Goal: Task Accomplishment & Management: Manage account settings

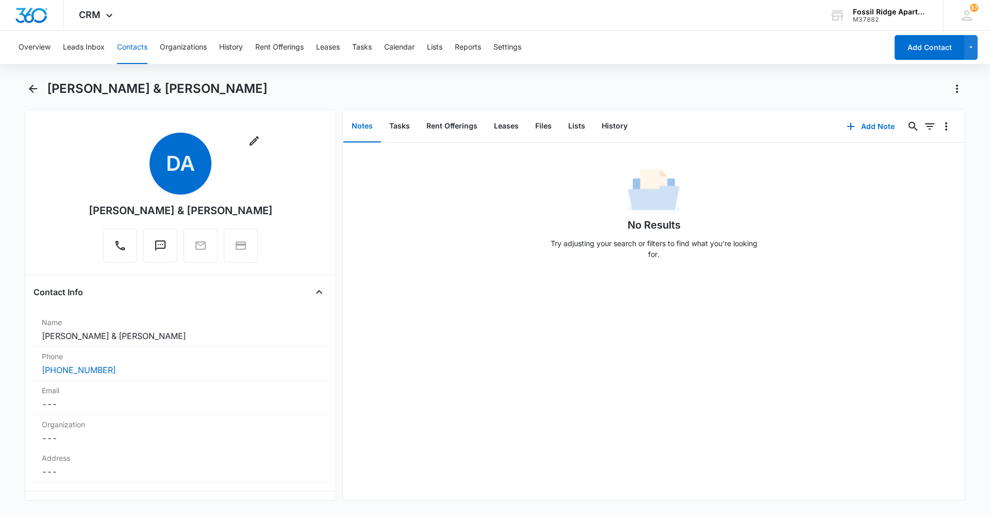
click at [133, 50] on button "Contacts" at bounding box center [132, 47] width 30 height 33
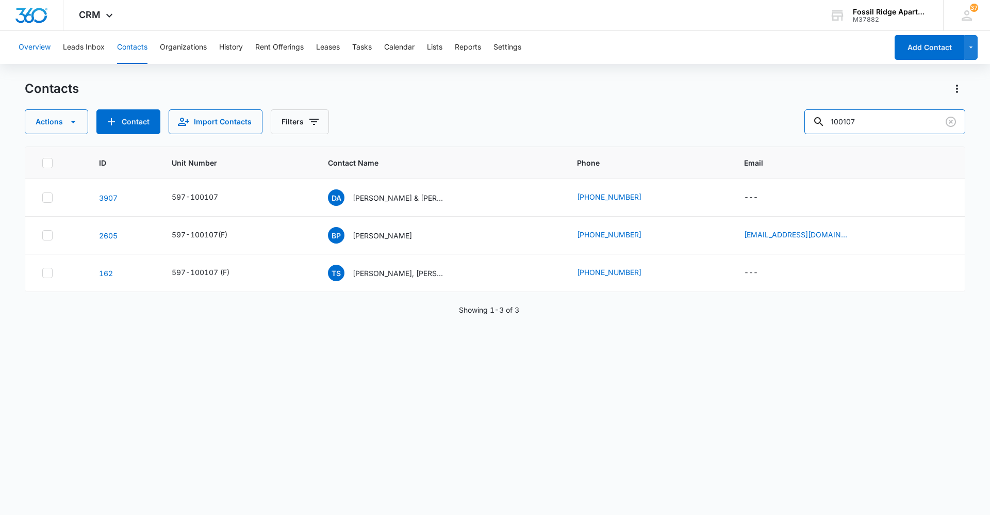
drag, startPoint x: 896, startPoint y: 114, endPoint x: 49, endPoint y: 46, distance: 850.0
click at [43, 51] on div "Overview Leads Inbox Contacts Organizations History Rent Offerings Leases Tasks…" at bounding box center [495, 272] width 990 height 483
type input "riaz"
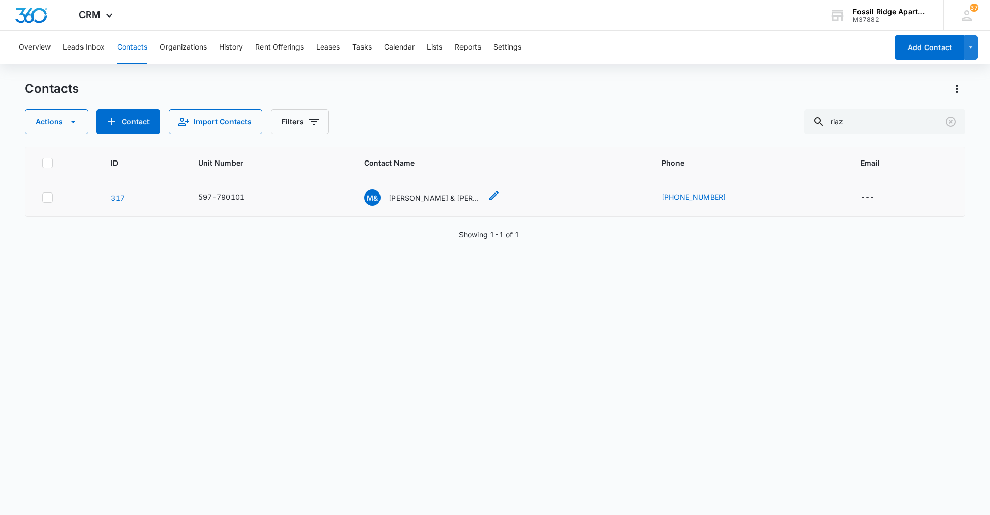
click at [433, 202] on p "[PERSON_NAME] & [PERSON_NAME]" at bounding box center [435, 197] width 93 height 11
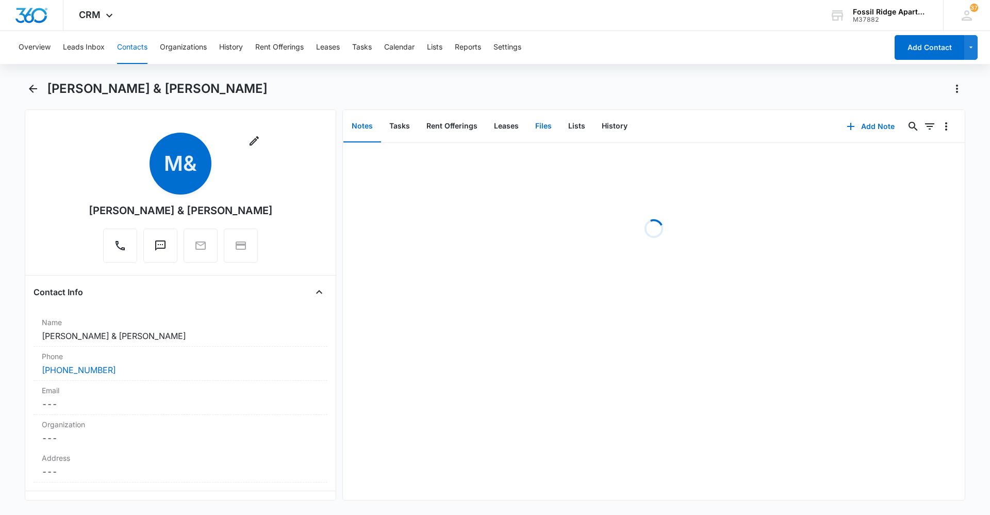
click at [541, 119] on button "Files" at bounding box center [543, 126] width 33 height 32
click at [431, 127] on button "Rent Offerings" at bounding box center [452, 126] width 68 height 32
click at [549, 126] on button "Files" at bounding box center [543, 126] width 33 height 32
